Goal: Information Seeking & Learning: Find contact information

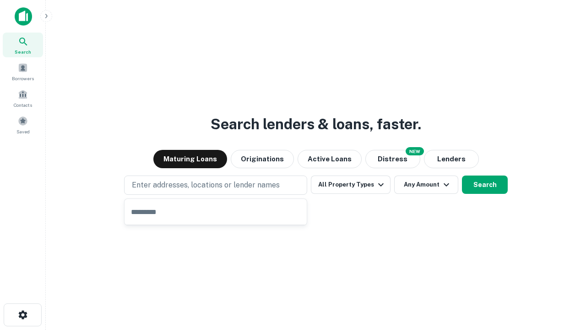
type input "**********"
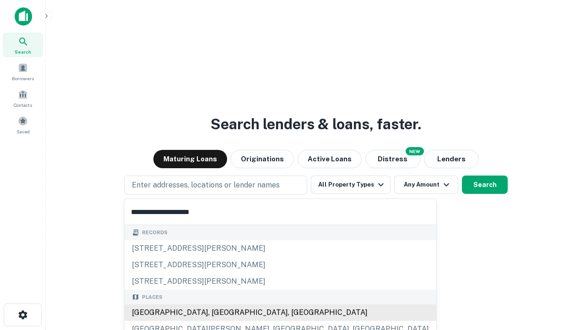
click at [219, 312] on div "Santa Monica, CA, USA" at bounding box center [281, 312] width 312 height 16
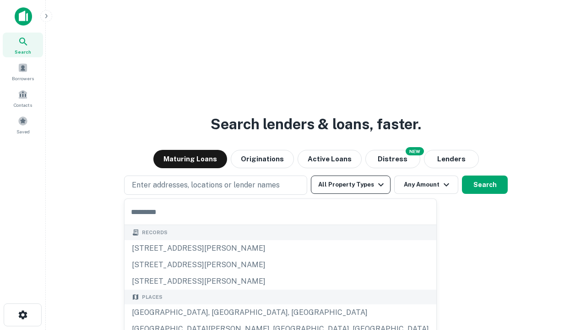
click at [351, 185] on button "All Property Types" at bounding box center [351, 184] width 80 height 18
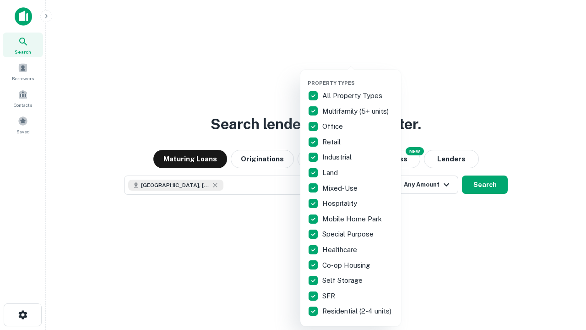
click at [358, 77] on button "button" at bounding box center [358, 77] width 101 height 0
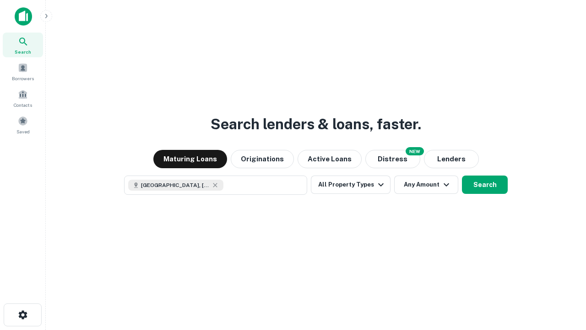
scroll to position [15, 0]
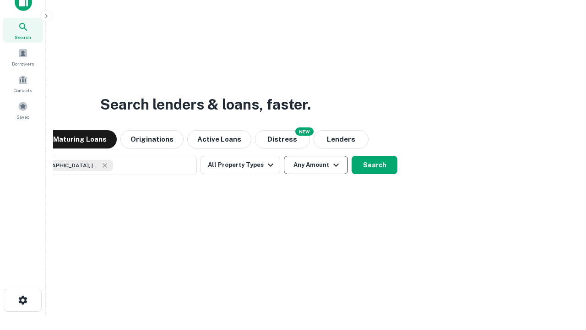
click at [284, 156] on button "Any Amount" at bounding box center [316, 165] width 64 height 18
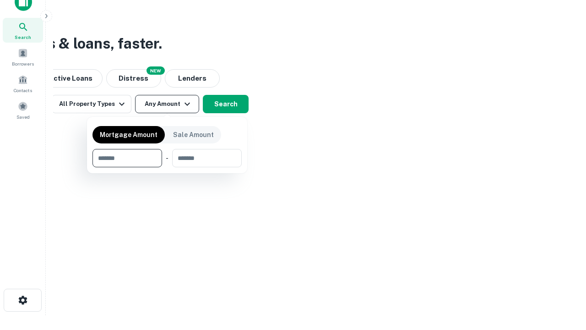
type input "*******"
click at [167, 167] on button "button" at bounding box center [167, 167] width 149 height 0
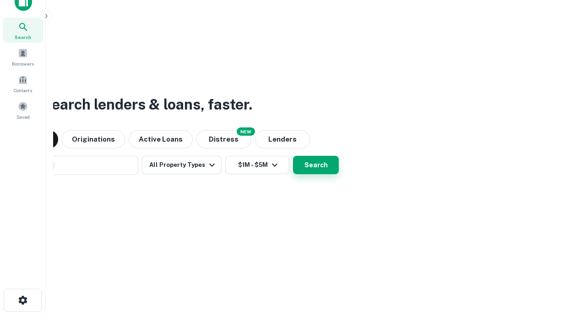
click at [293, 156] on button "Search" at bounding box center [316, 165] width 46 height 18
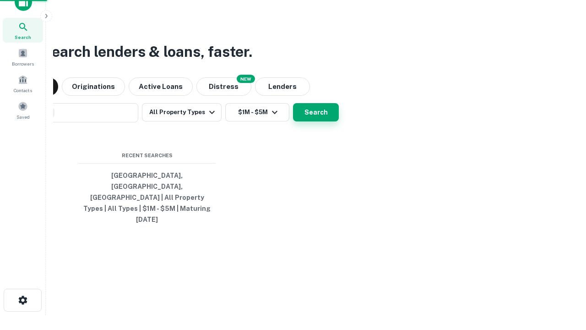
scroll to position [24, 259]
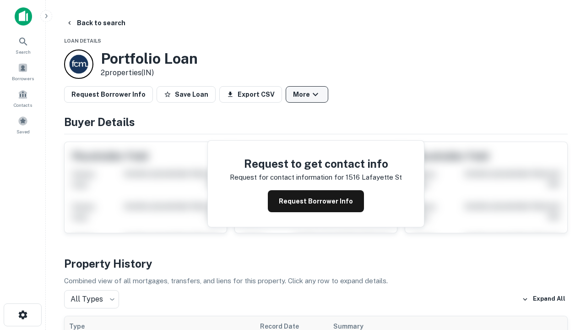
click at [307, 94] on button "More" at bounding box center [307, 94] width 43 height 16
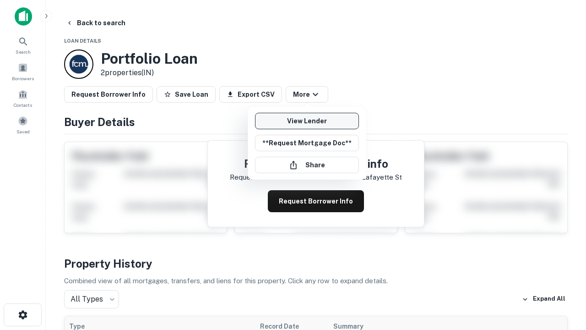
click at [307, 121] on link "View Lender" at bounding box center [307, 121] width 104 height 16
